Goal: Navigation & Orientation: Find specific page/section

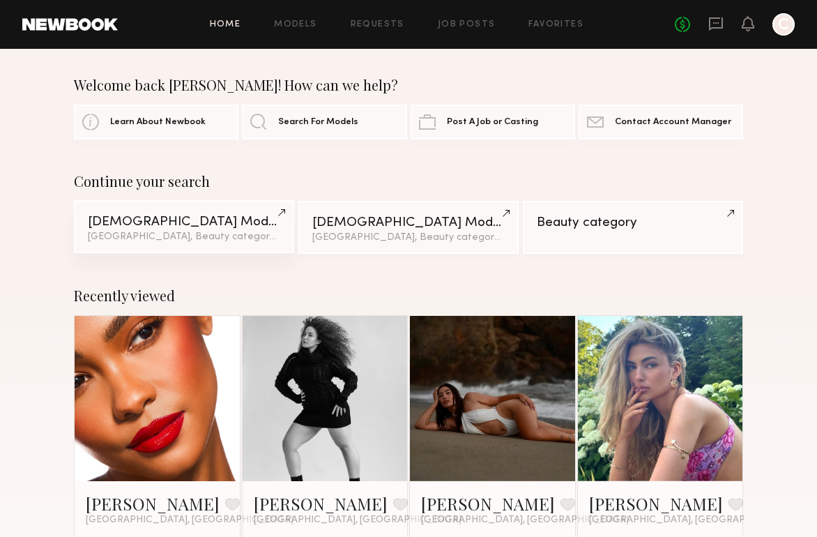
click at [141, 238] on div "Los Angeles, Beauty category & 2 other filter s + 2" at bounding box center [184, 237] width 192 height 10
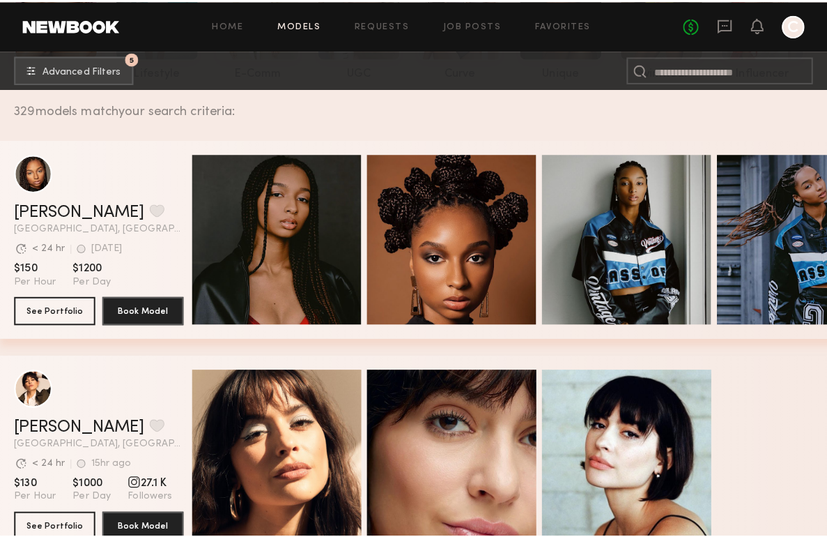
scroll to position [4, 0]
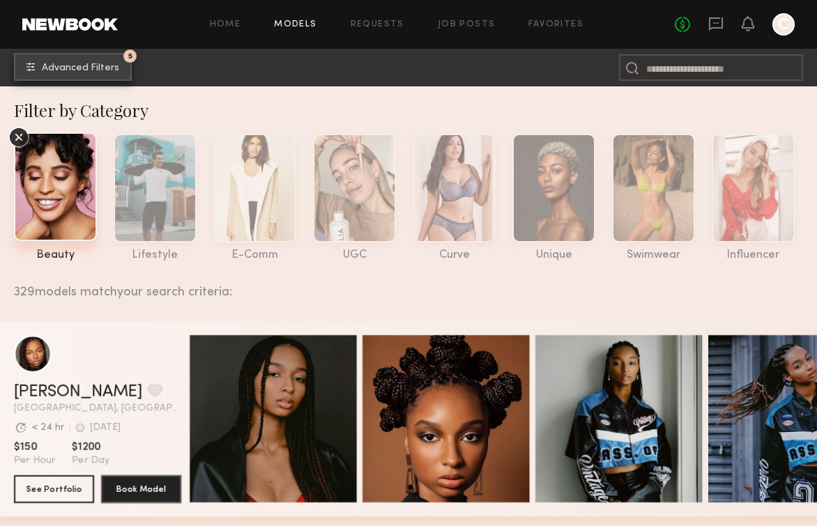
click at [79, 54] on button "5 Advanced Filters" at bounding box center [73, 67] width 118 height 28
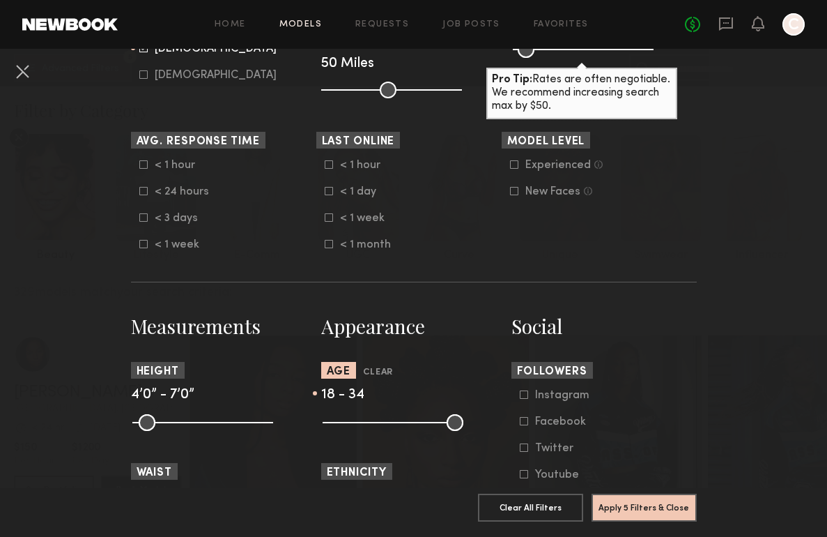
scroll to position [498, 0]
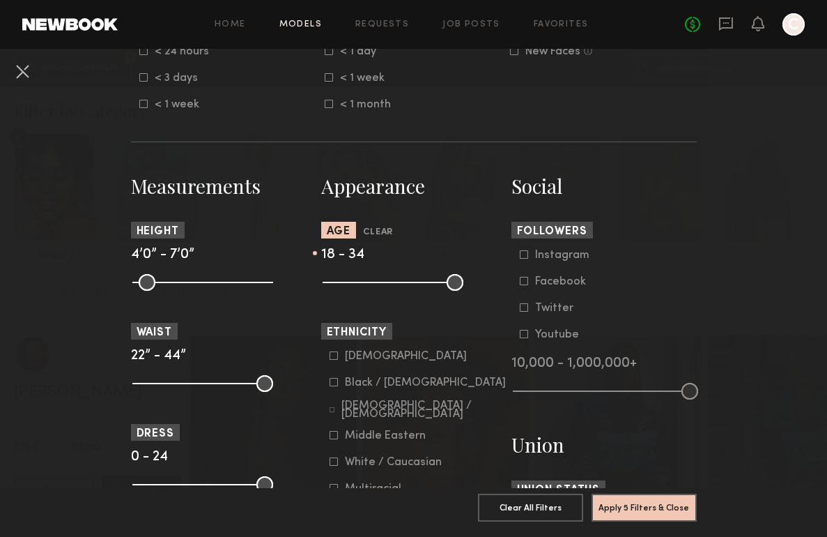
click at [360, 387] on div "Black / [DEMOGRAPHIC_DATA]" at bounding box center [425, 382] width 161 height 8
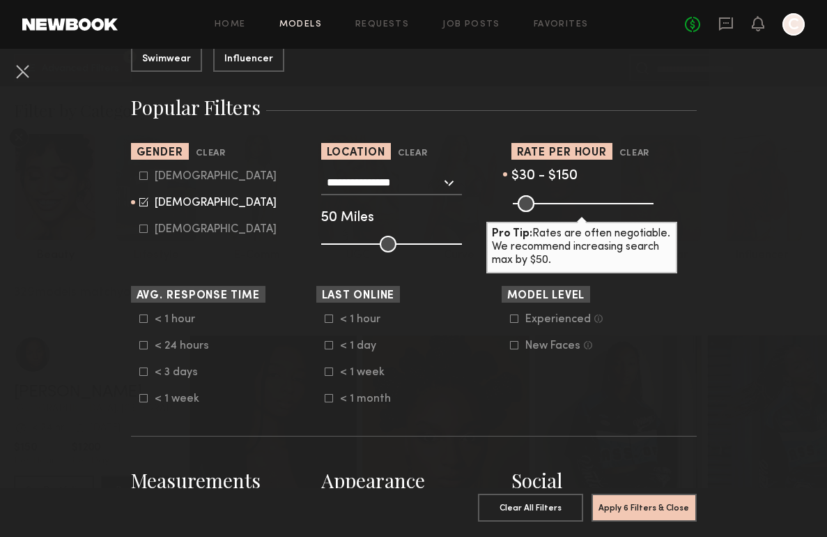
scroll to position [491, 0]
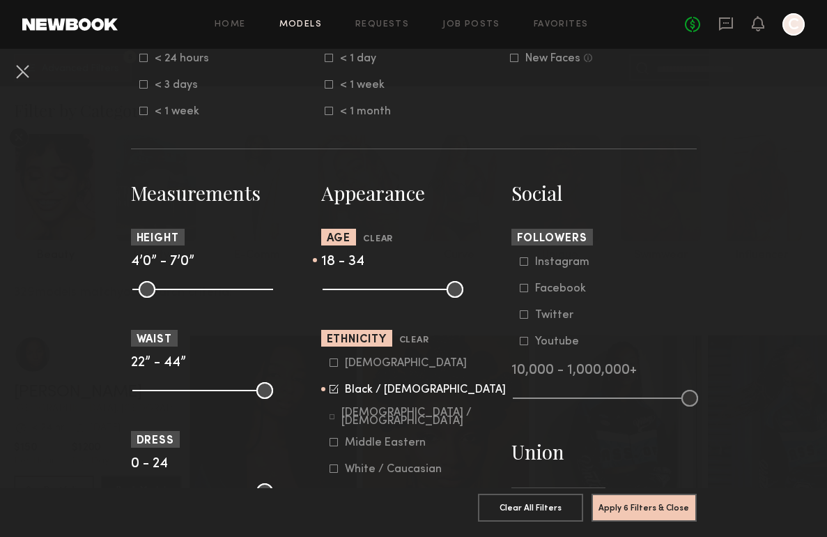
click at [381, 446] on div "Middle Eastern" at bounding box center [385, 442] width 81 height 8
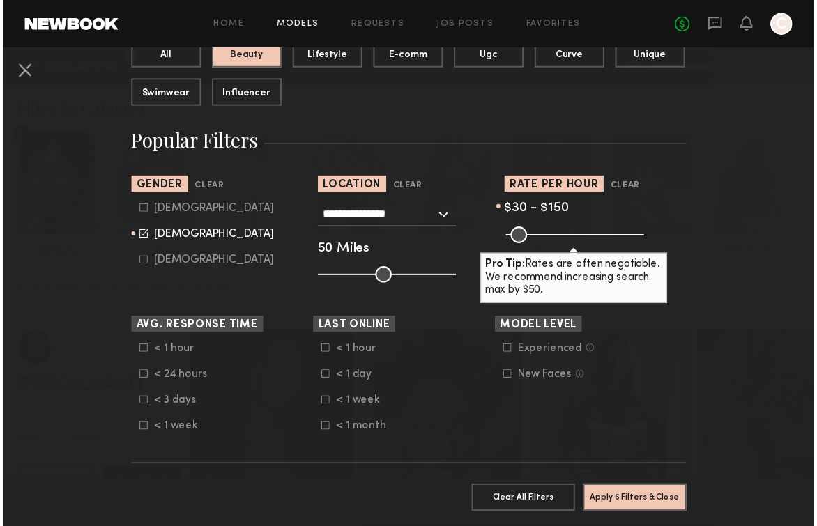
scroll to position [167, 0]
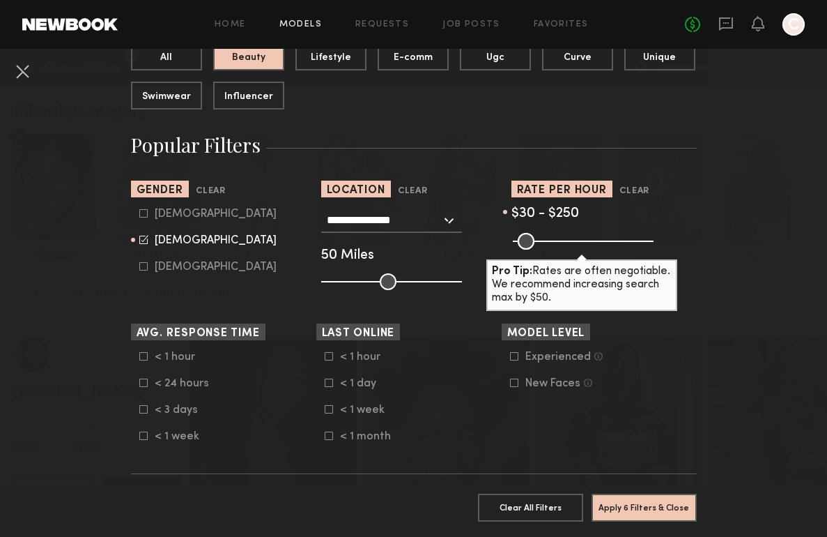
drag, startPoint x: 550, startPoint y: 241, endPoint x: 574, endPoint y: 241, distance: 23.7
type input "***"
click at [574, 241] on input "range" at bounding box center [583, 241] width 141 height 17
click at [645, 499] on button "Apply 6 Filters & Close" at bounding box center [644, 507] width 105 height 28
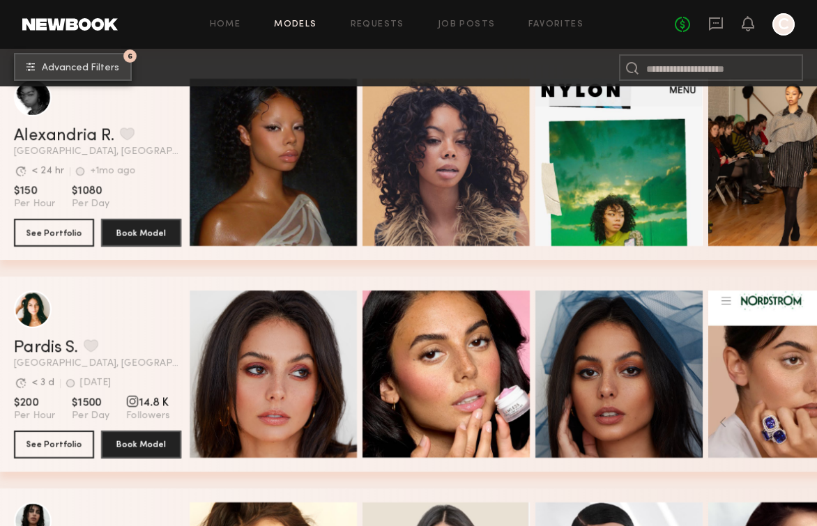
scroll to position [9160, 0]
